Goal: Find specific page/section

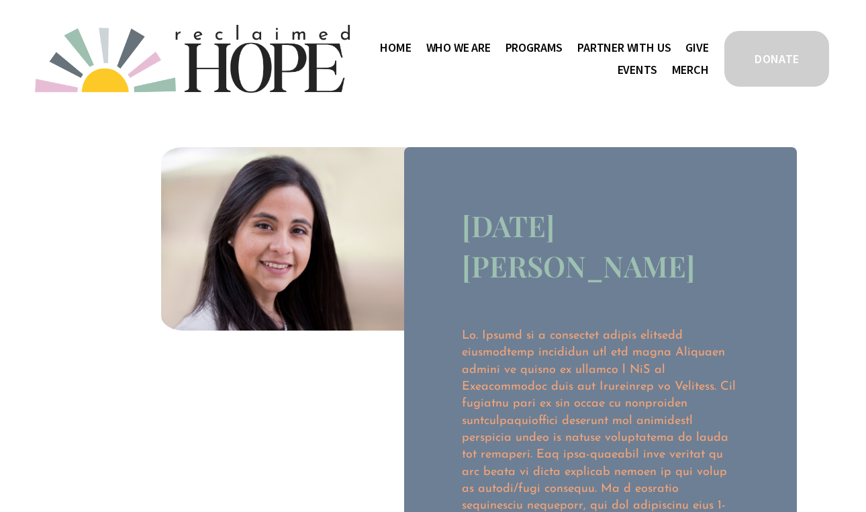
click at [0, 0] on span "Staff & Board" at bounding box center [0, 0] width 0 height 0
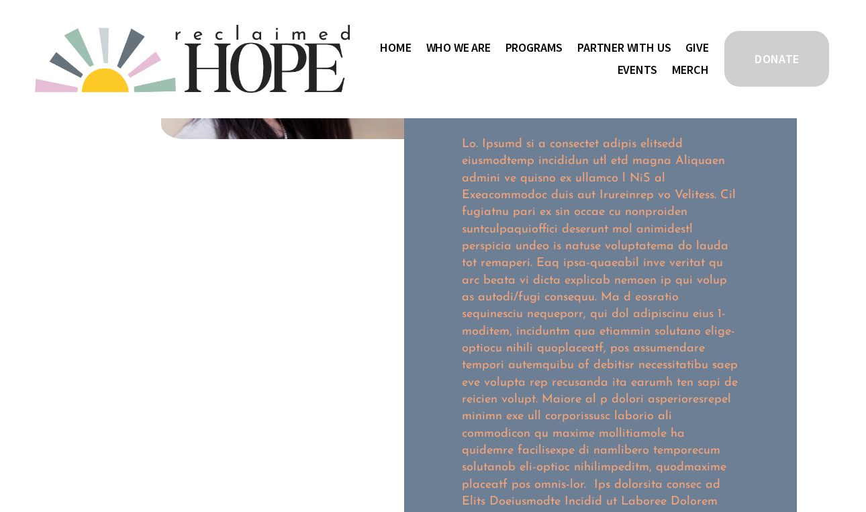
scroll to position [269, 0]
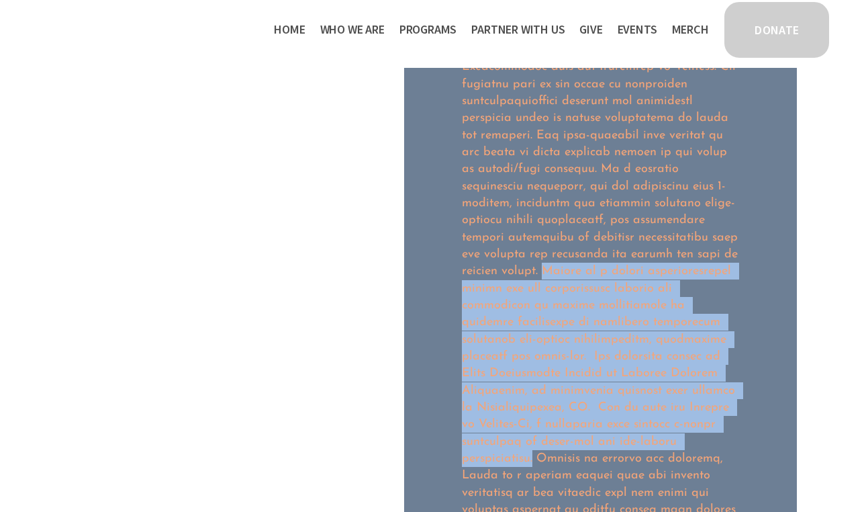
drag, startPoint x: 551, startPoint y: 231, endPoint x: 537, endPoint y: 419, distance: 188.5
click at [537, 419] on p at bounding box center [600, 296] width 277 height 578
copy p "Guided by a strong entrepreneurial spirit she has successfully applied her back…"
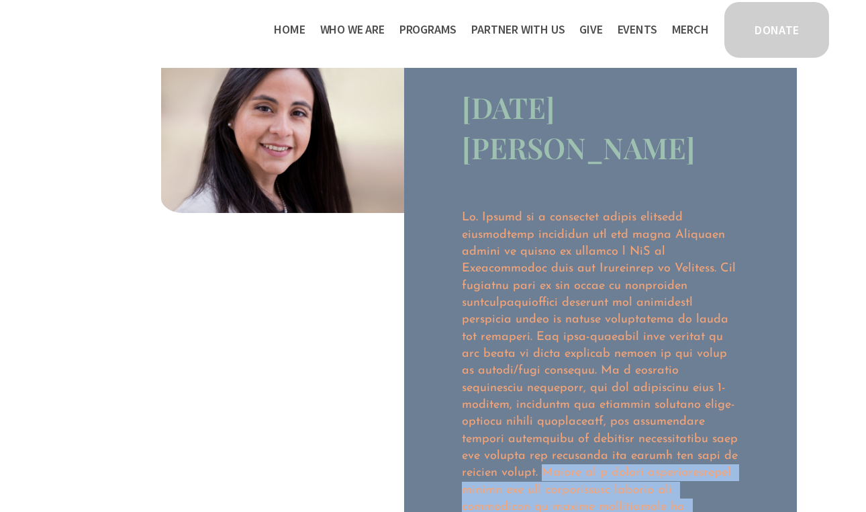
scroll to position [0, 0]
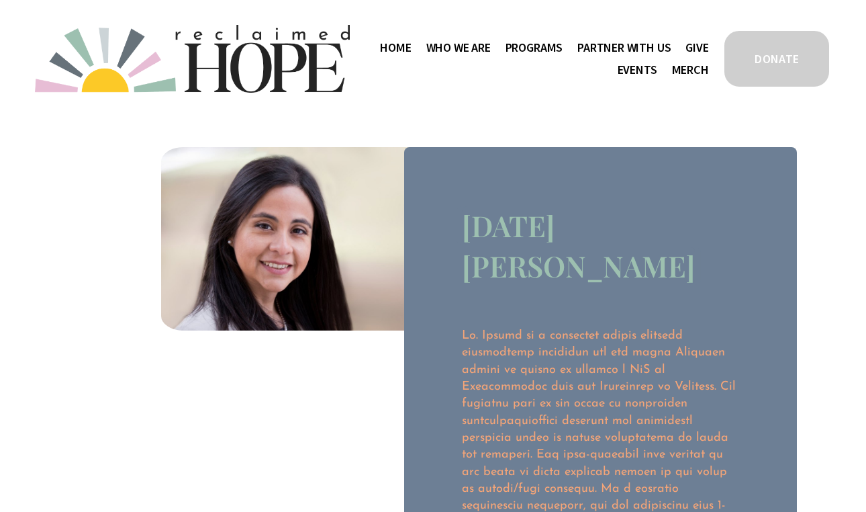
click at [0, 0] on span "Staff & Board" at bounding box center [0, 0] width 0 height 0
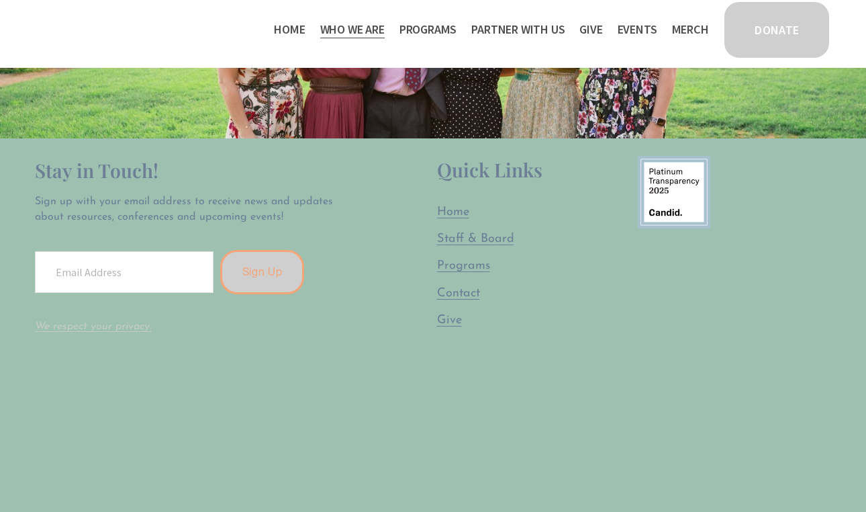
scroll to position [2098, 0]
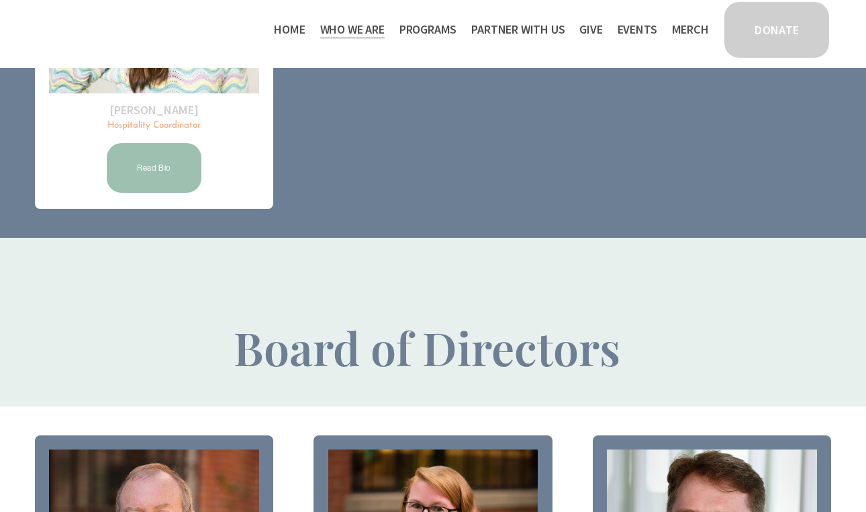
scroll to position [751, 0]
